Goal: Find contact information: Find contact information

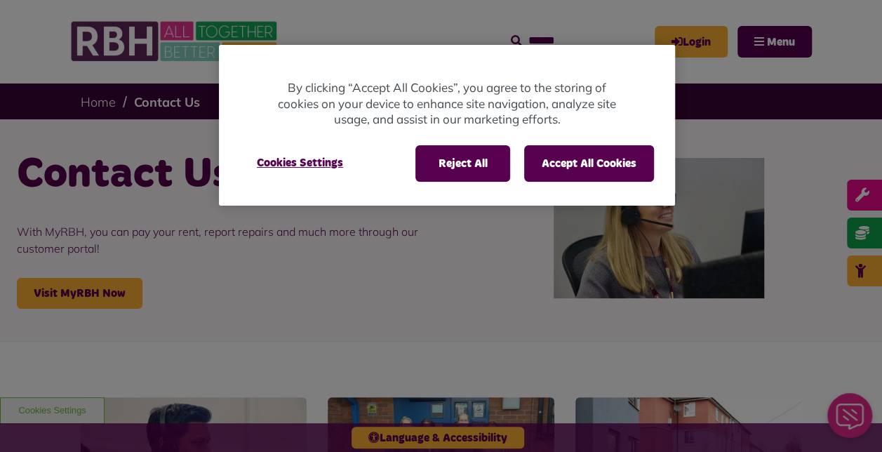
scroll to position [3, 0]
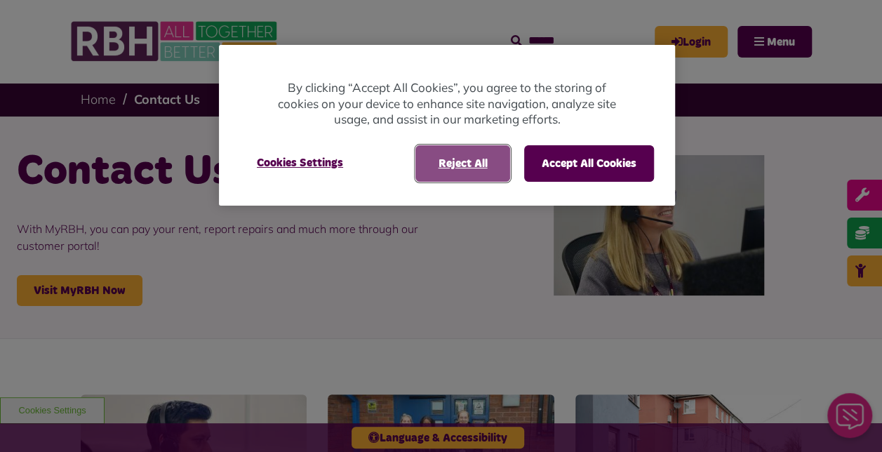
click at [457, 173] on button "Reject All" at bounding box center [462, 163] width 95 height 36
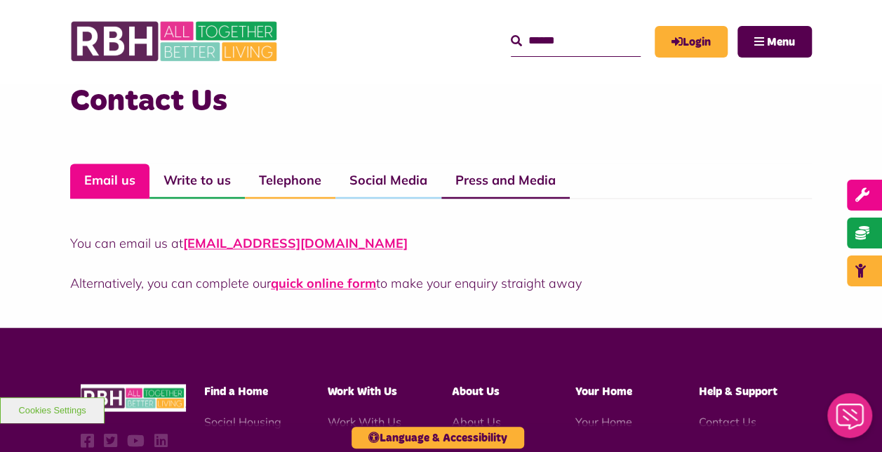
scroll to position [987, 0]
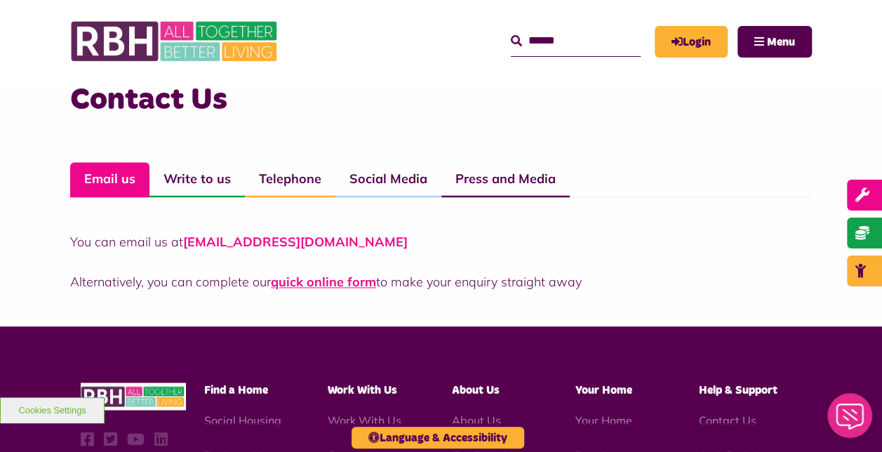
drag, startPoint x: 394, startPoint y: 241, endPoint x: 184, endPoint y: 237, distance: 210.5
click at [184, 237] on p "You can email us at [EMAIL_ADDRESS][DOMAIN_NAME]" at bounding box center [441, 241] width 742 height 19
copy link "[EMAIL_ADDRESS][DOMAIN_NAME]"
click at [627, 239] on p "You can email us at [EMAIL_ADDRESS][DOMAIN_NAME]" at bounding box center [441, 241] width 742 height 19
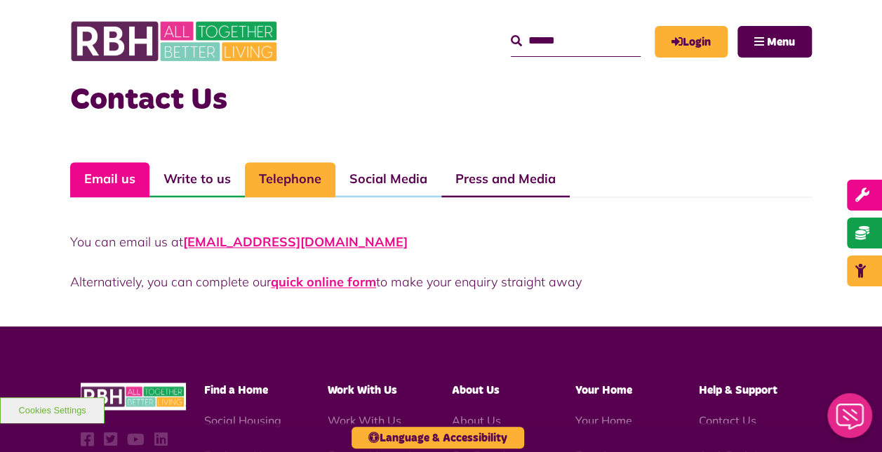
click at [290, 180] on link "Telephone" at bounding box center [290, 179] width 91 height 35
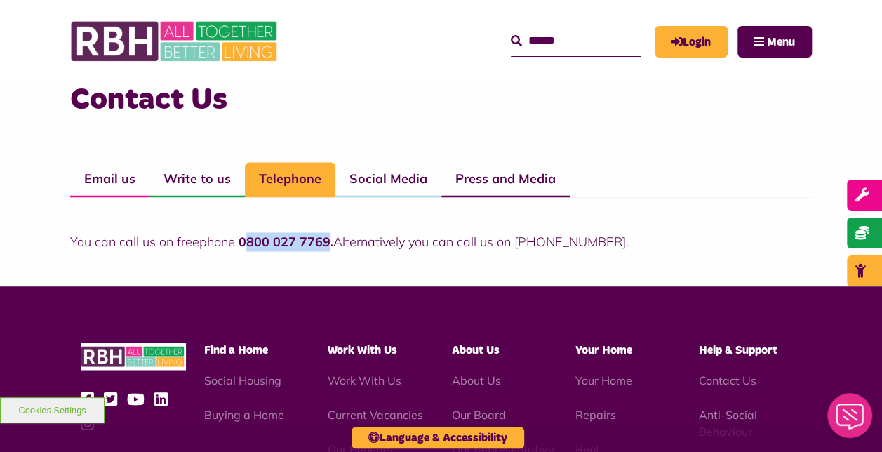
drag, startPoint x: 324, startPoint y: 241, endPoint x: 243, endPoint y: 241, distance: 81.4
click at [243, 241] on strong "0800 027 7769." at bounding box center [286, 242] width 95 height 16
click at [249, 260] on div "Contact Us Email us Write to us Telephone Social Media Press and Media You can …" at bounding box center [441, 179] width 882 height 213
drag, startPoint x: 326, startPoint y: 243, endPoint x: 237, endPoint y: 246, distance: 89.2
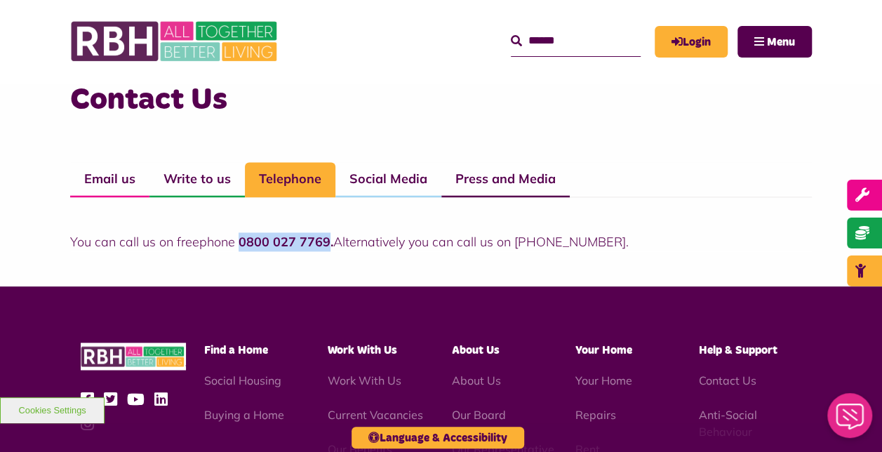
click at [239, 246] on strong "0800 027 7769." at bounding box center [286, 242] width 95 height 16
copy strong "0800 027 7769"
click at [579, 170] on ul "Email us Write to us Telephone Social Media Press and Media" at bounding box center [441, 179] width 742 height 35
